Goal: Transaction & Acquisition: Purchase product/service

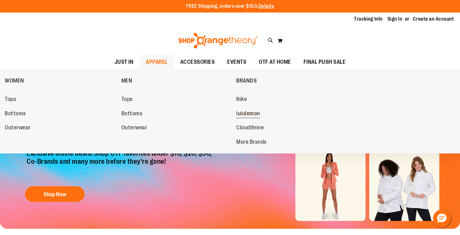
click at [241, 113] on span "lululemon" at bounding box center [248, 114] width 24 height 8
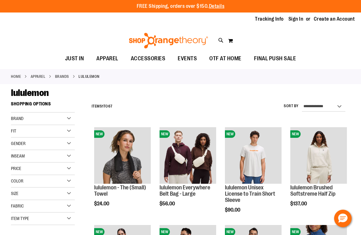
click at [46, 142] on div "Gender" at bounding box center [43, 144] width 64 height 13
click at [30, 165] on link "Women 47 items" at bounding box center [39, 163] width 61 height 7
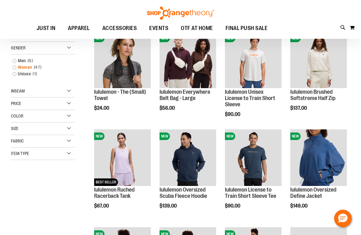
scroll to position [98, 0]
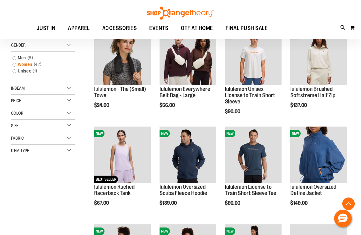
click at [16, 67] on link "Women 47 items" at bounding box center [39, 64] width 61 height 7
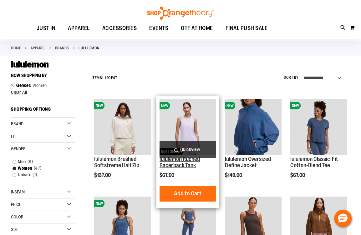
scroll to position [29, 0]
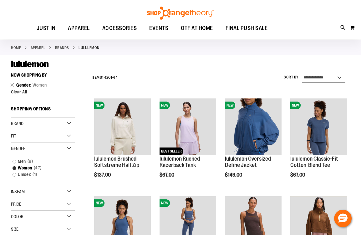
select select "*********"
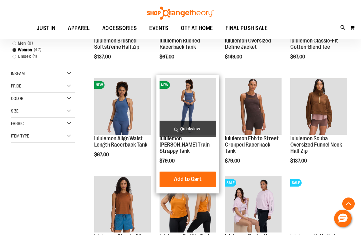
scroll to position [176, 0]
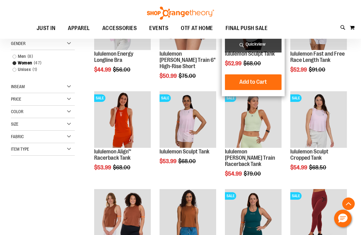
scroll to position [134, 0]
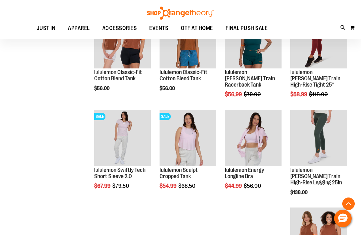
scroll to position [311, 0]
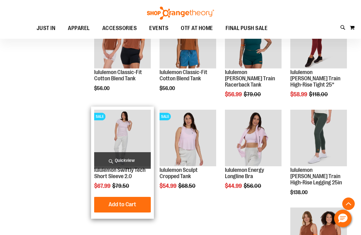
click at [123, 165] on span "Quickview" at bounding box center [122, 160] width 57 height 17
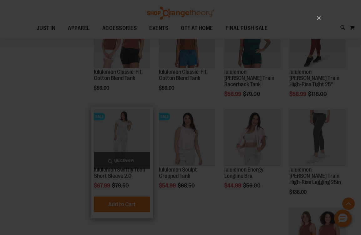
scroll to position [0, 0]
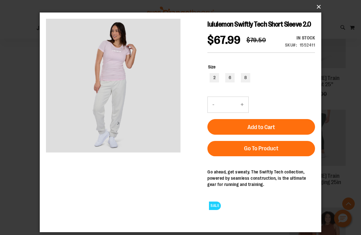
click at [316, 10] on button "×" at bounding box center [182, 7] width 281 height 14
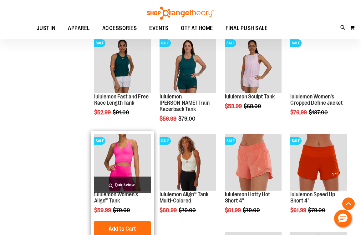
scroll to position [580, 0]
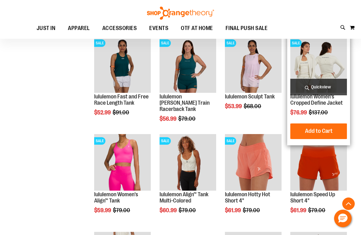
click at [308, 86] on span "Quickview" at bounding box center [318, 87] width 57 height 17
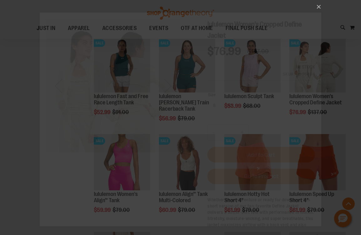
scroll to position [0, 0]
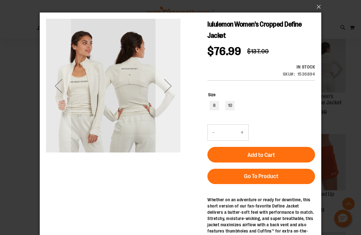
click at [168, 90] on div "Next" at bounding box center [167, 85] width 25 height 25
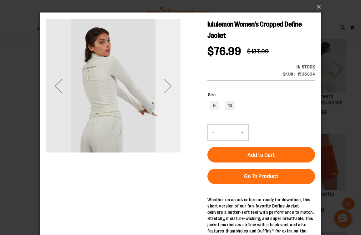
click at [168, 90] on div "Next" at bounding box center [167, 85] width 25 height 25
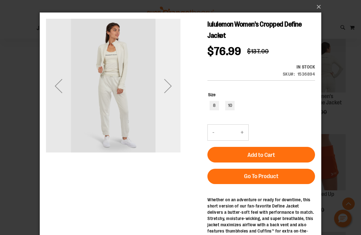
click at [168, 90] on div "Next" at bounding box center [167, 85] width 25 height 25
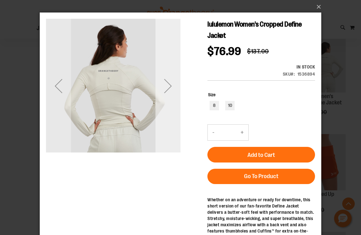
click at [168, 90] on div "Next" at bounding box center [167, 85] width 25 height 25
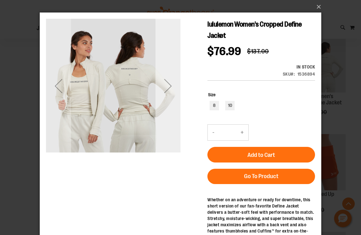
click at [168, 90] on div "Next" at bounding box center [167, 85] width 25 height 25
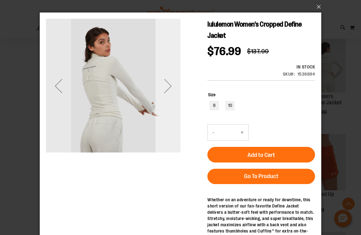
click at [168, 90] on div "Next" at bounding box center [167, 85] width 25 height 25
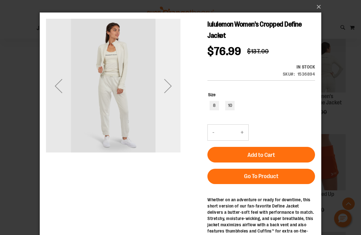
click at [168, 90] on div "Next" at bounding box center [167, 85] width 25 height 25
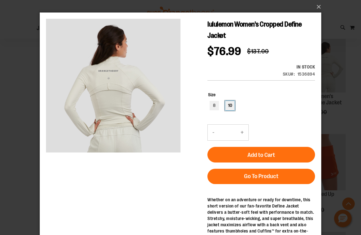
click at [228, 104] on div "10" at bounding box center [229, 105] width 9 height 9
type input "***"
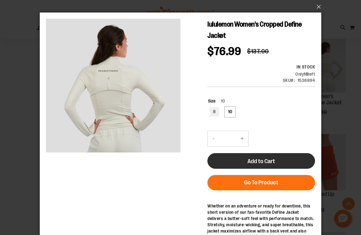
click at [240, 159] on button "Add to Cart" at bounding box center [261, 161] width 108 height 16
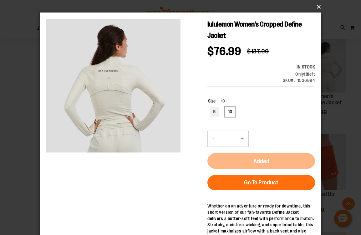
click at [316, 11] on button "×" at bounding box center [182, 7] width 281 height 14
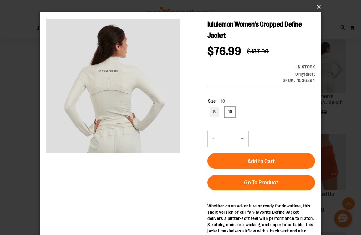
click at [317, 10] on button "×" at bounding box center [182, 7] width 281 height 14
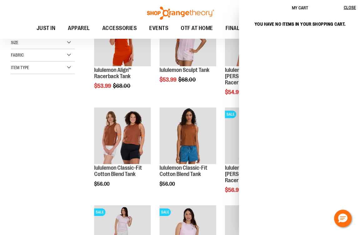
scroll to position [296, 0]
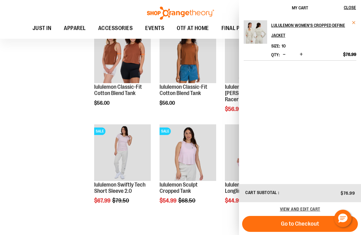
click at [353, 24] on span "Remove item" at bounding box center [353, 22] width 5 height 5
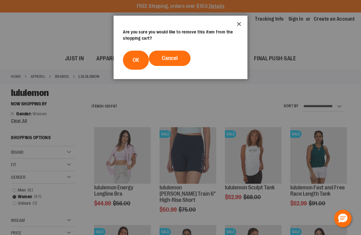
click at [241, 23] on button "Close" at bounding box center [238, 26] width 17 height 21
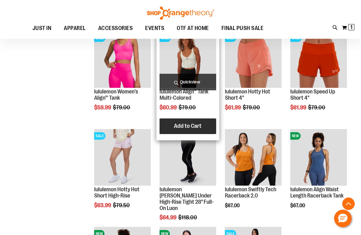
scroll to position [683, 0]
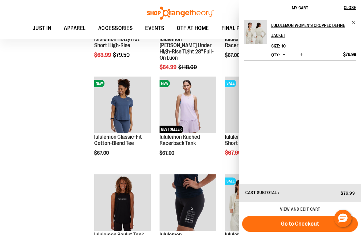
scroll to position [834, 0]
click at [350, 7] on span "Close" at bounding box center [350, 7] width 12 height 5
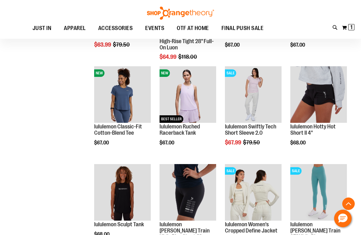
scroll to position [844, 0]
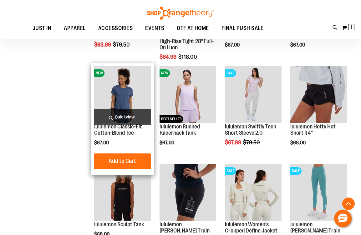
click at [129, 118] on span "Quickview" at bounding box center [122, 117] width 57 height 17
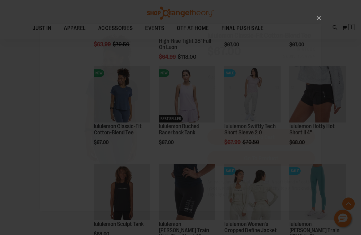
scroll to position [0, 0]
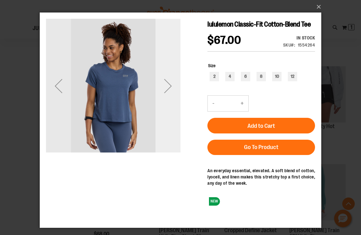
click at [171, 86] on div "Next" at bounding box center [167, 85] width 25 height 25
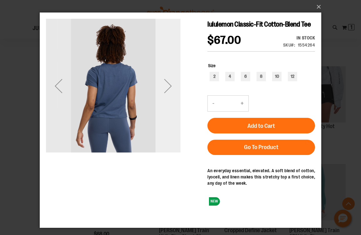
click at [171, 86] on div "Next" at bounding box center [167, 85] width 25 height 25
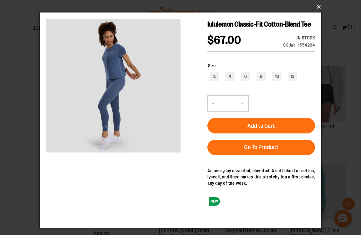
click at [315, 10] on button "×" at bounding box center [182, 7] width 281 height 14
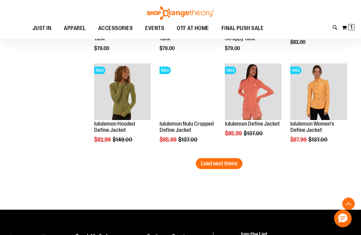
scroll to position [1146, 0]
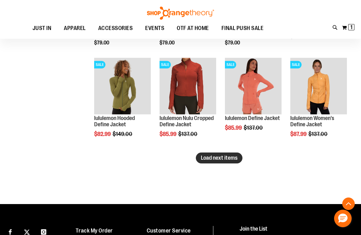
click at [227, 161] on span "Load next items" at bounding box center [219, 158] width 37 height 6
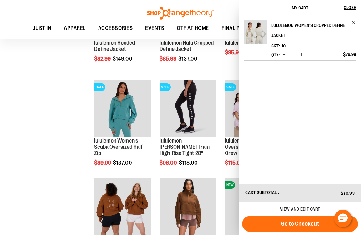
scroll to position [1221, 0]
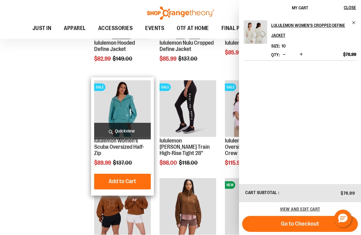
click at [126, 131] on span "Quickview" at bounding box center [122, 131] width 57 height 17
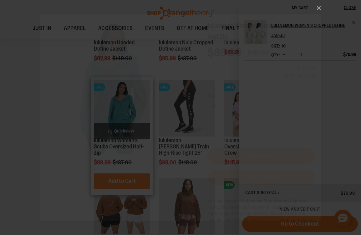
scroll to position [0, 0]
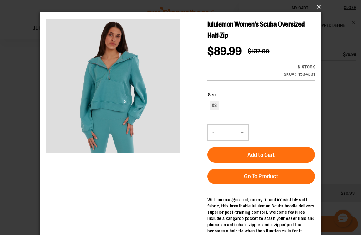
click at [316, 7] on button "×" at bounding box center [182, 7] width 281 height 14
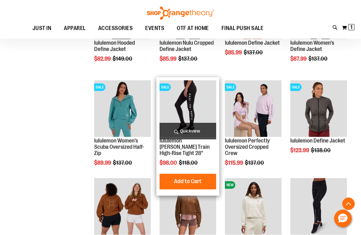
click at [186, 128] on span "Quickview" at bounding box center [187, 131] width 57 height 17
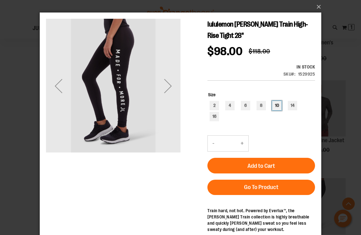
click at [276, 108] on div "10" at bounding box center [276, 105] width 9 height 9
type input "***"
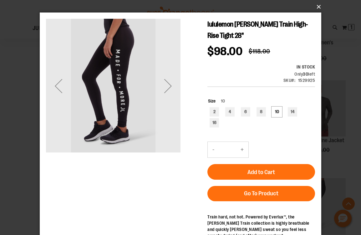
click at [318, 9] on button "×" at bounding box center [182, 7] width 281 height 14
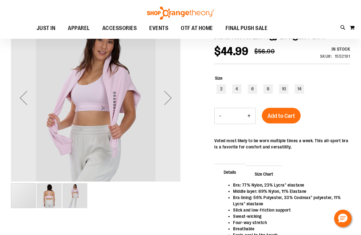
scroll to position [74, 0]
click at [168, 99] on div "Next" at bounding box center [167, 97] width 25 height 25
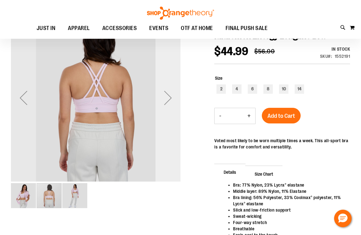
click at [168, 99] on div "Next" at bounding box center [167, 97] width 25 height 25
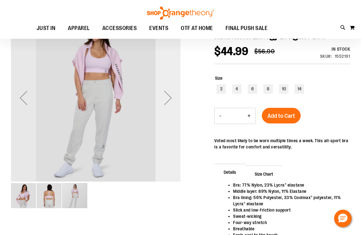
click at [168, 99] on div "Next" at bounding box center [167, 97] width 25 height 25
